Goal: Information Seeking & Learning: Learn about a topic

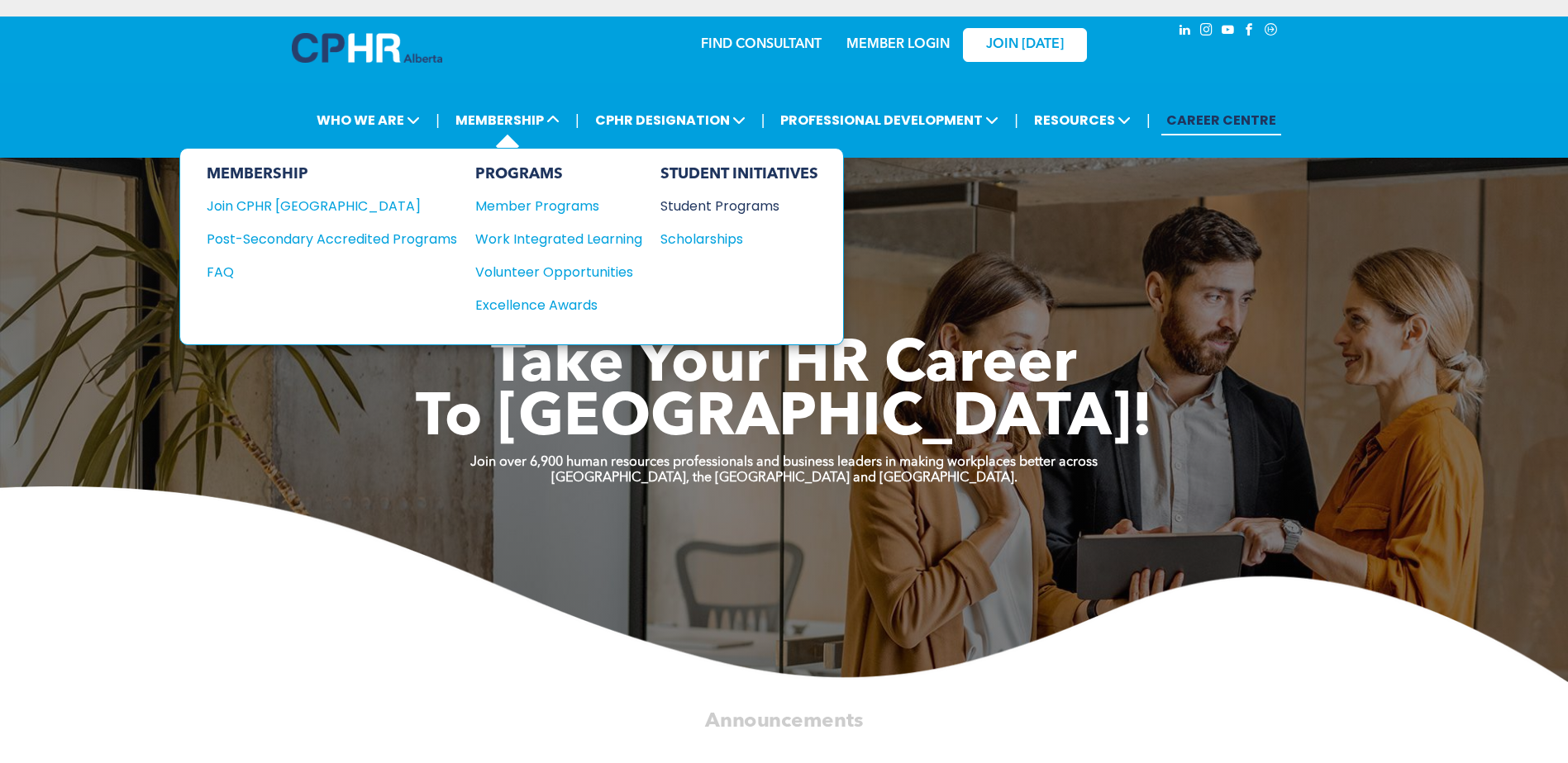
click at [772, 207] on div "Student Programs" at bounding box center [732, 206] width 142 height 21
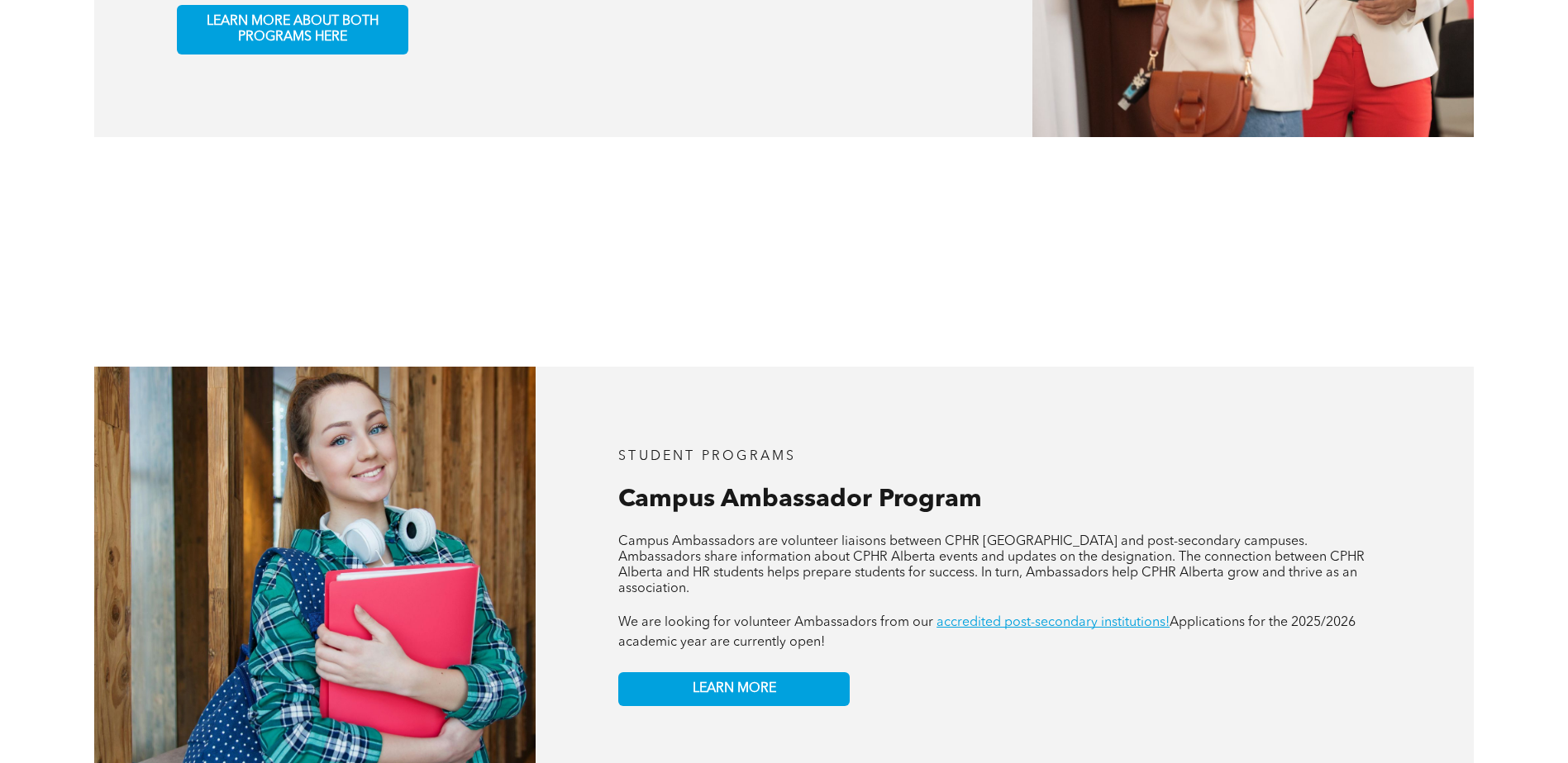
scroll to position [1404, 0]
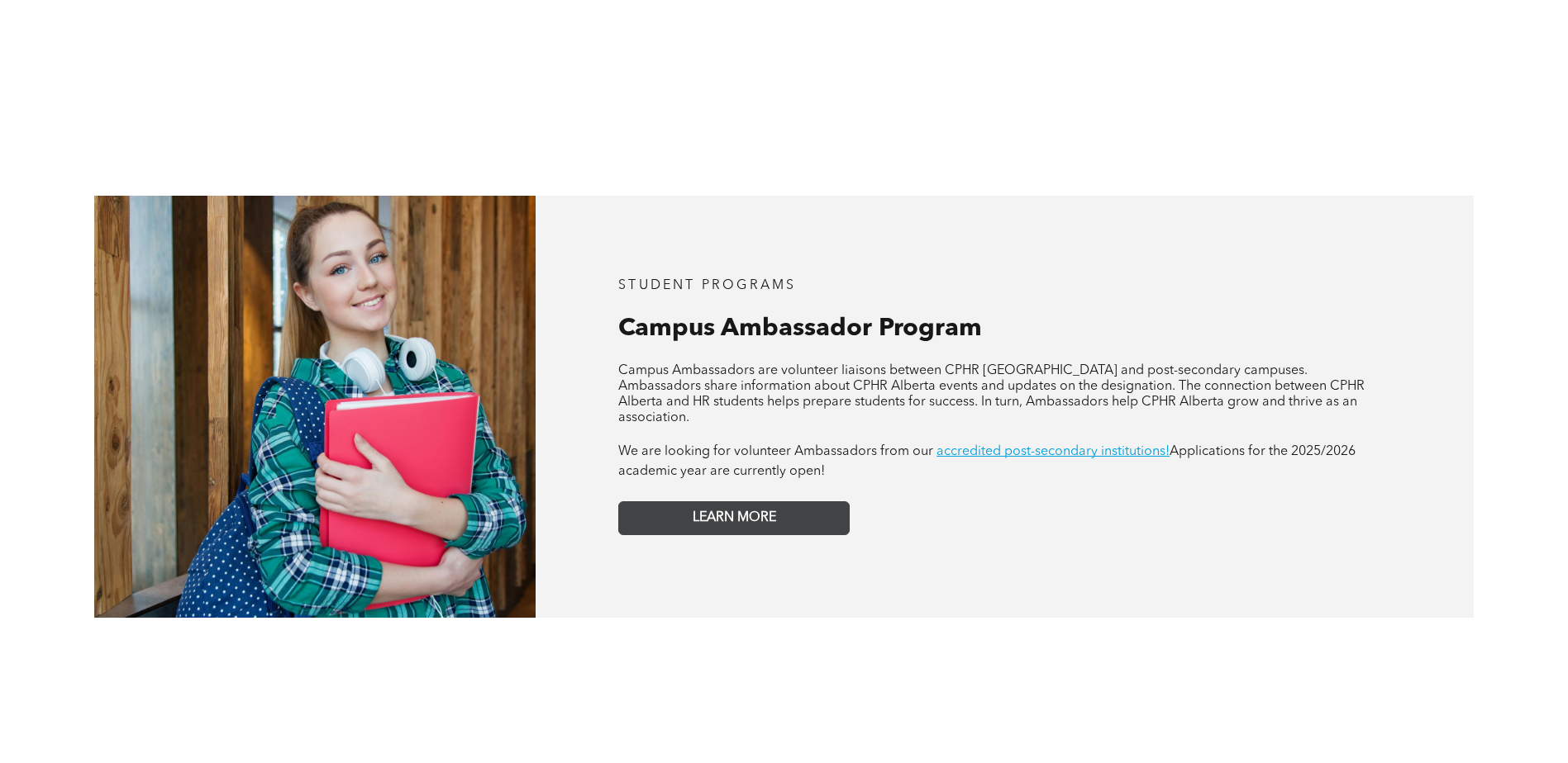
click at [801, 501] on link "LEARN MORE" at bounding box center [733, 518] width 231 height 34
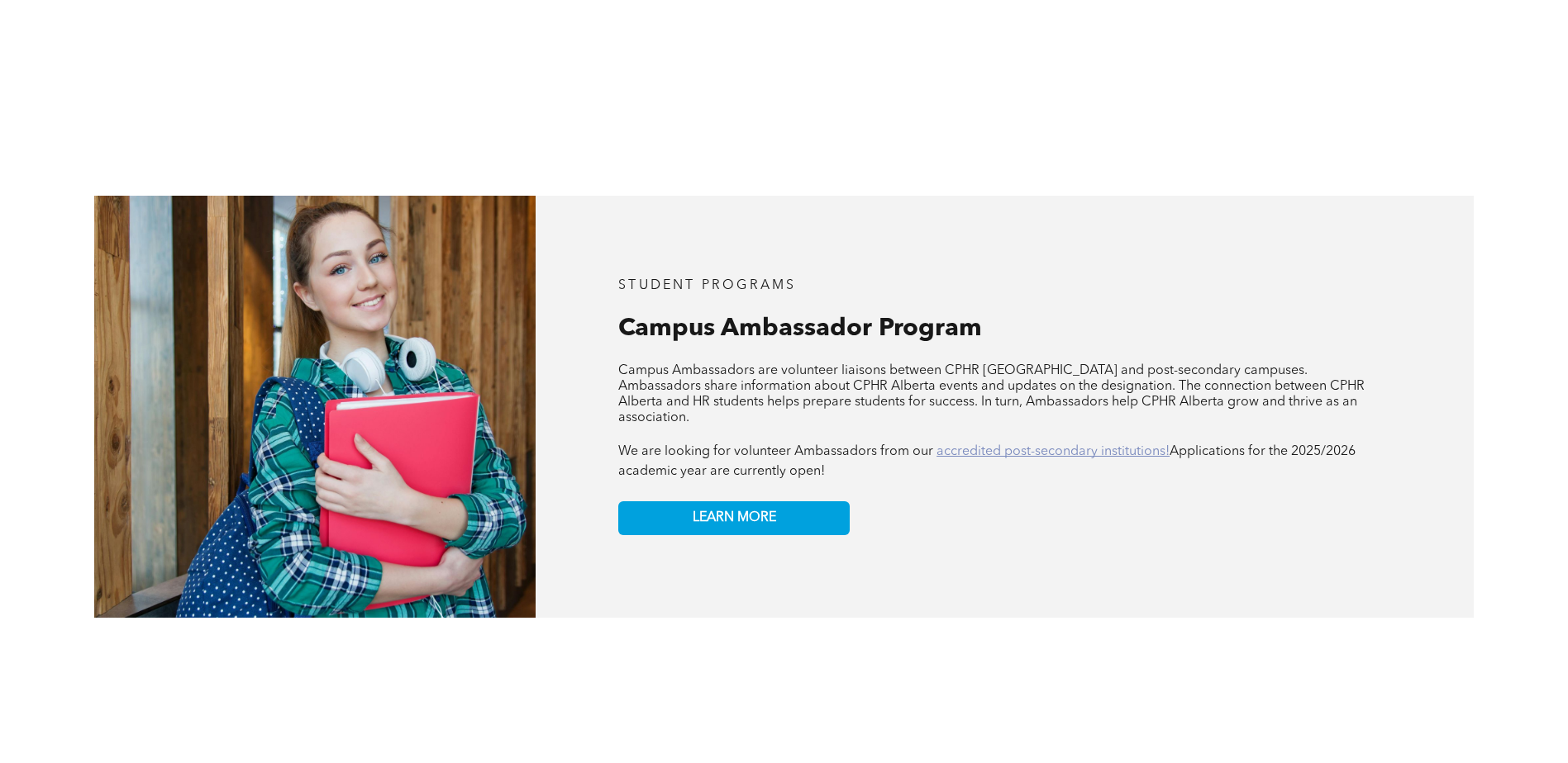
click at [1098, 445] on link "accredited post-secondary institutions!" at bounding box center [1053, 452] width 233 height 13
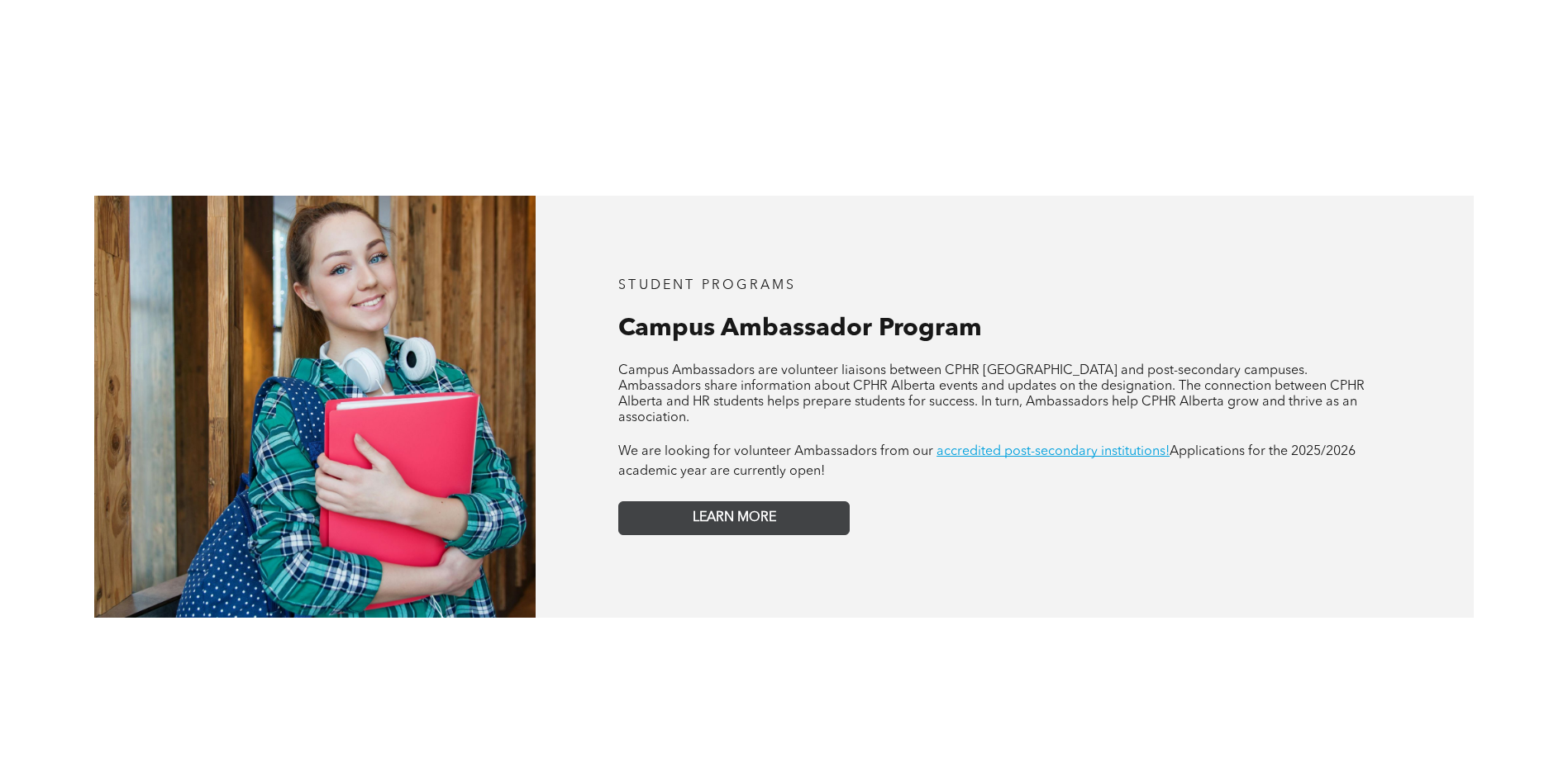
click at [818, 501] on link "LEARN MORE" at bounding box center [733, 518] width 231 height 34
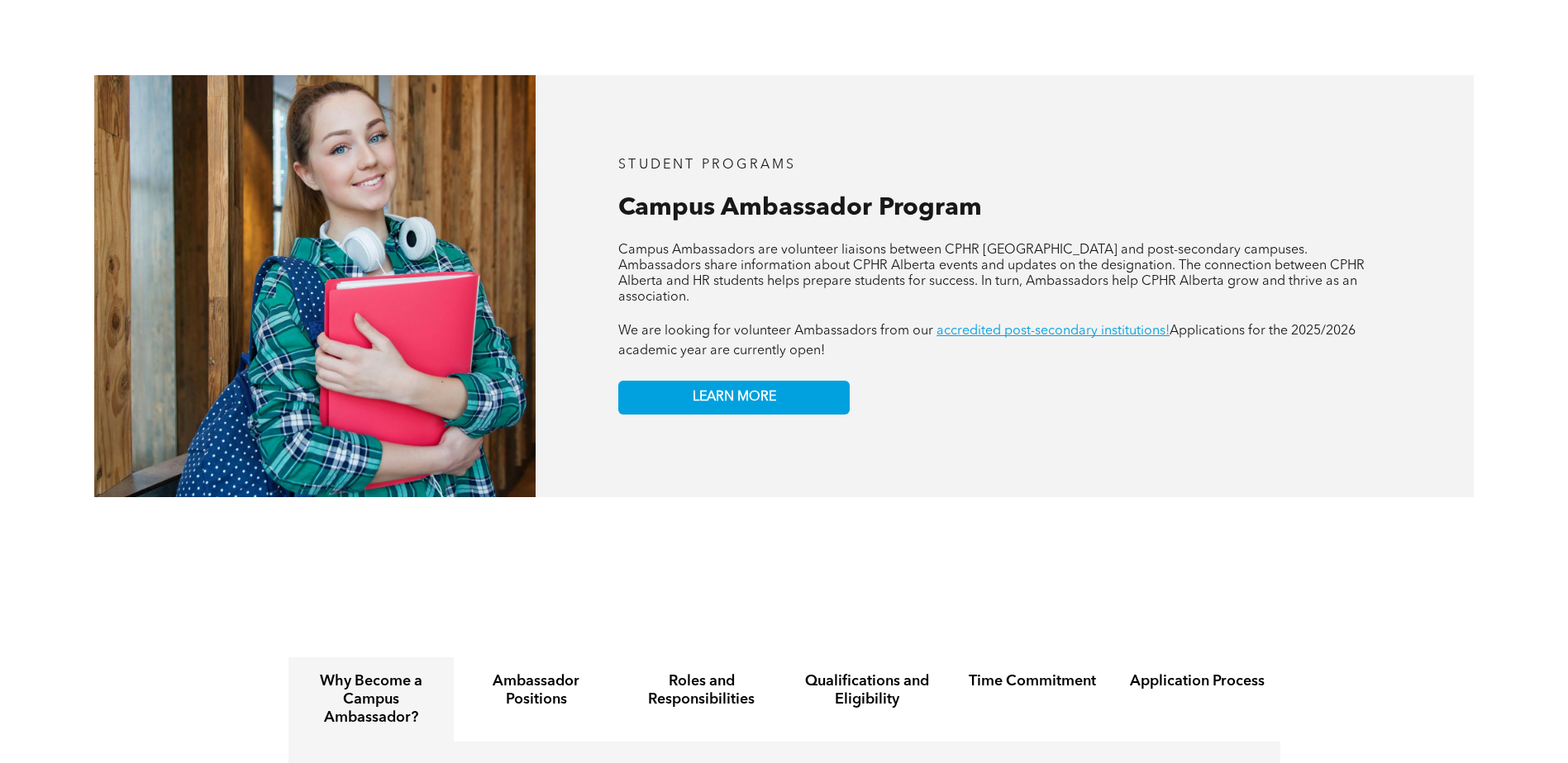
scroll to position [1487, 0]
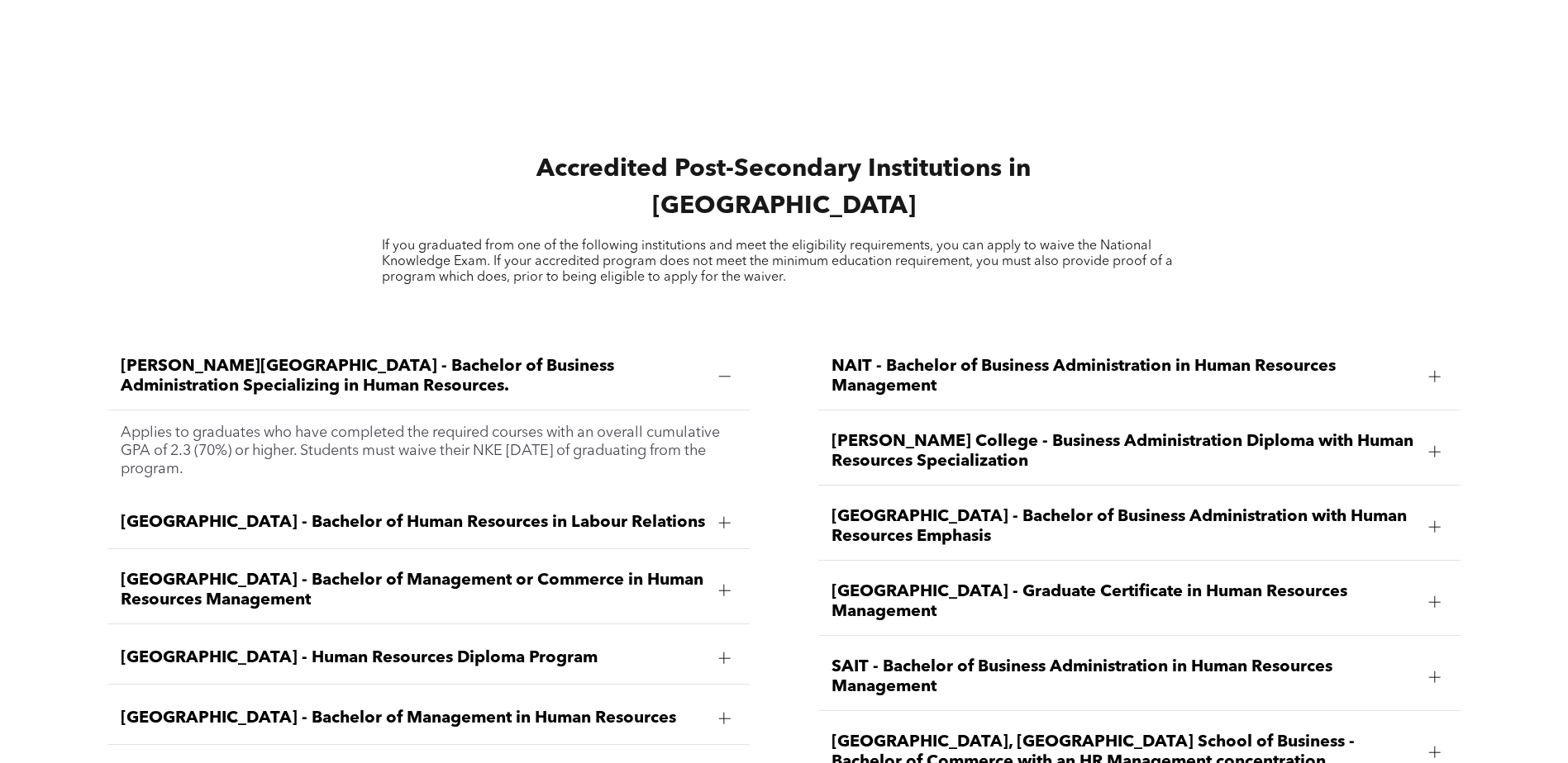
scroll to position [2231, 0]
